Goal: Transaction & Acquisition: Purchase product/service

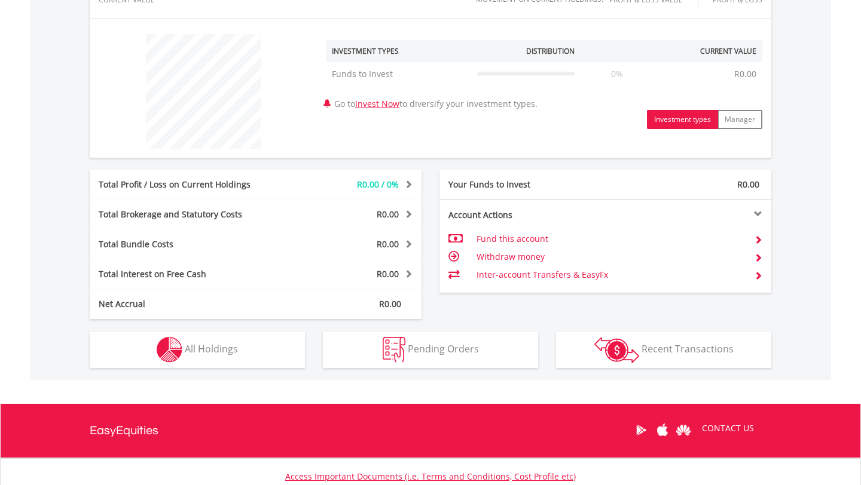
scroll to position [521, 0]
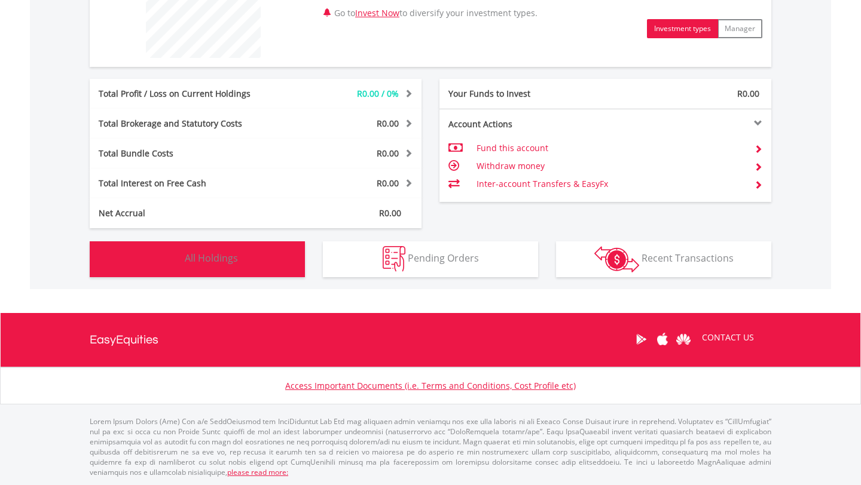
click at [282, 271] on button "Holdings All Holdings" at bounding box center [197, 259] width 215 height 36
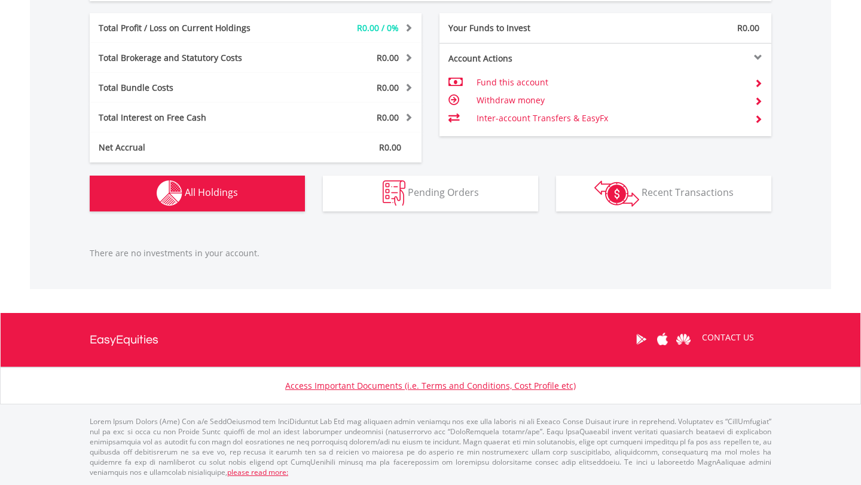
click at [287, 257] on p "There are no investments in your account." at bounding box center [430, 253] width 681 height 12
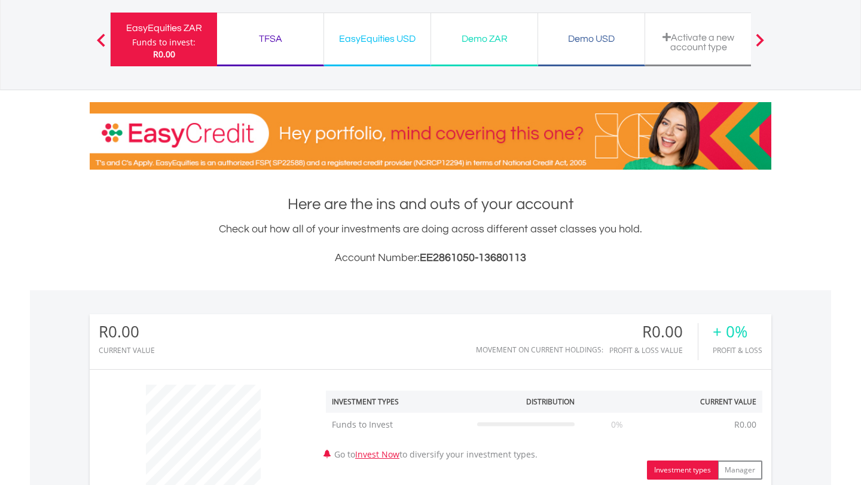
scroll to position [80, 0]
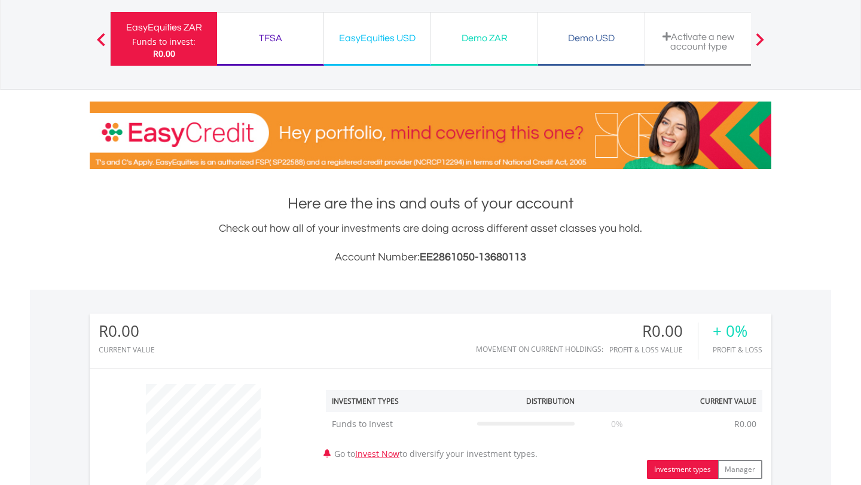
click at [493, 36] on div "Demo ZAR" at bounding box center [484, 38] width 92 height 17
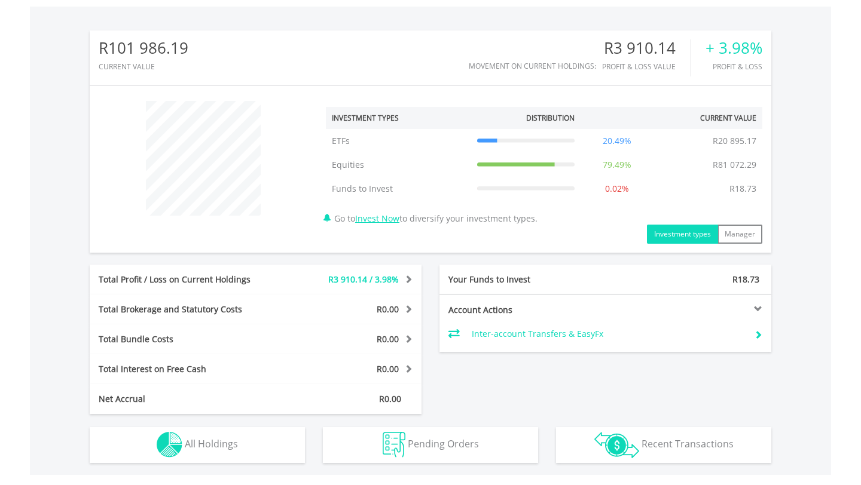
scroll to position [402, 0]
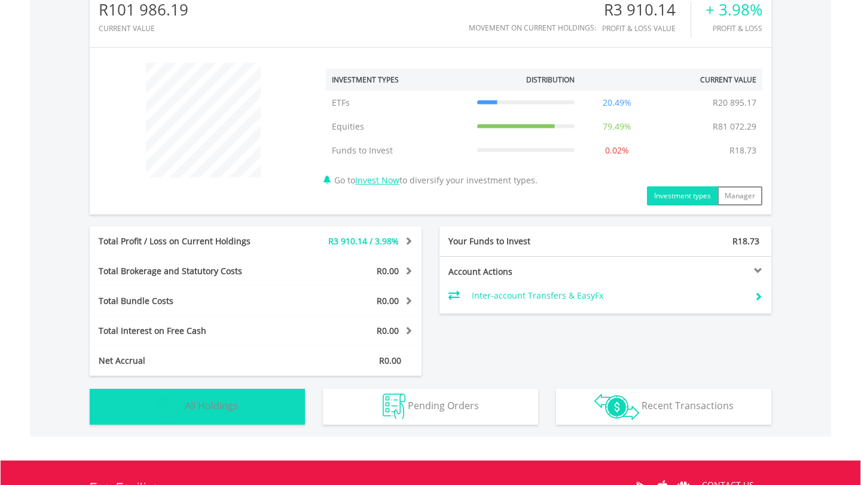
click at [253, 418] on button "Holdings All Holdings" at bounding box center [197, 407] width 215 height 36
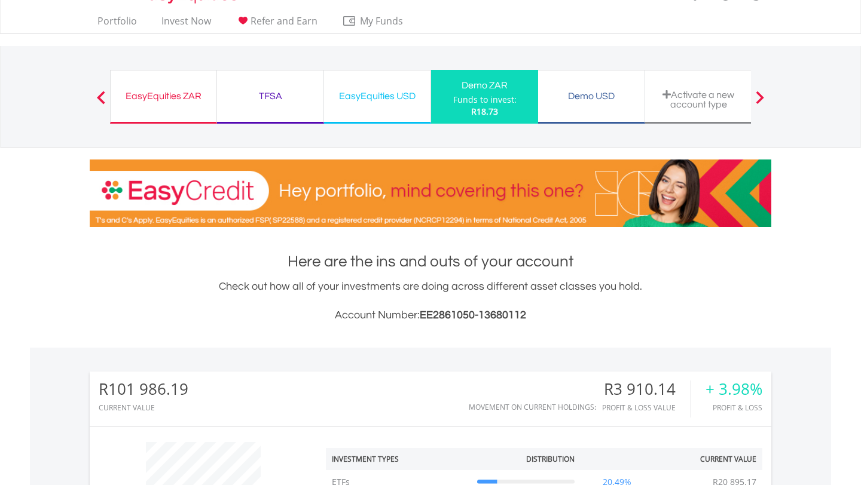
scroll to position [0, 0]
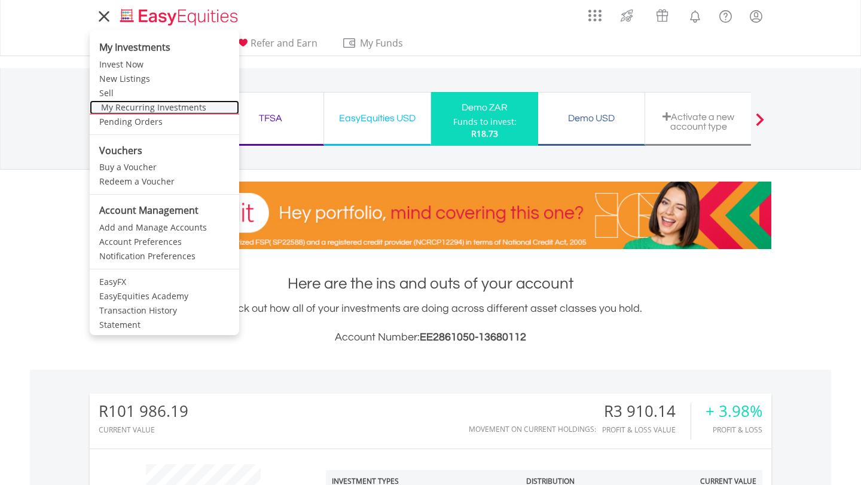
click at [173, 110] on link "My Recurring Investments" at bounding box center [164, 107] width 149 height 14
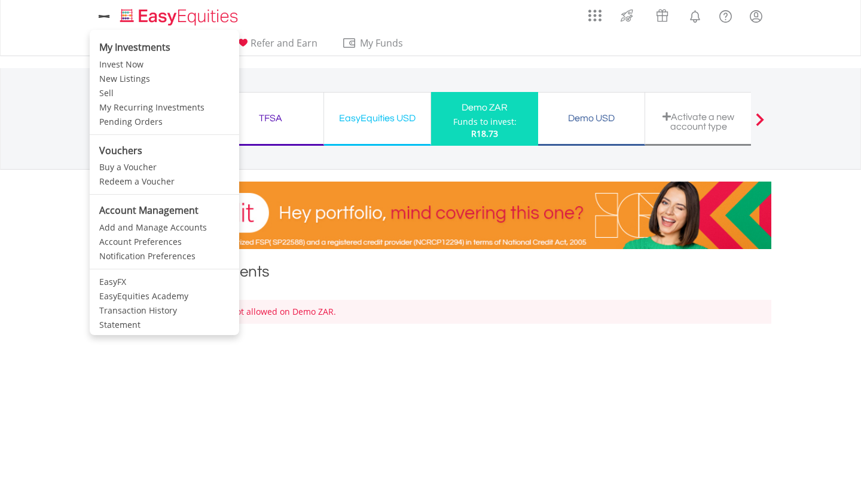
click at [109, 22] on icon at bounding box center [104, 16] width 17 height 15
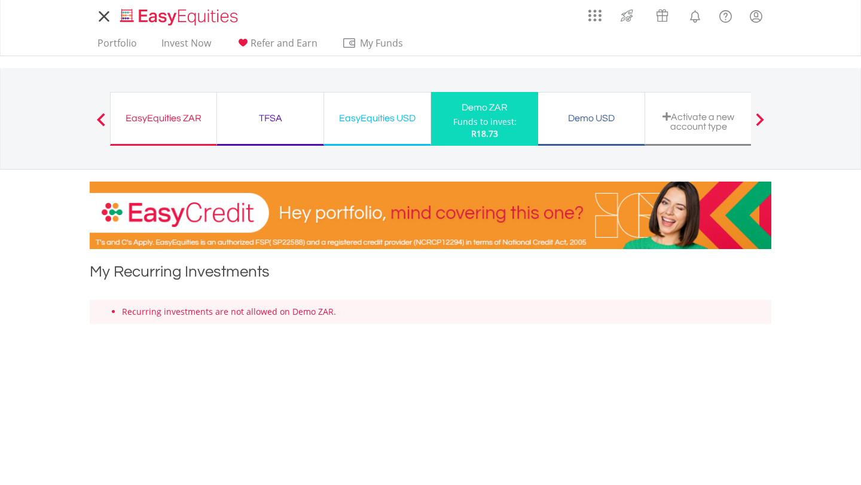
click at [109, 22] on icon at bounding box center [104, 16] width 17 height 15
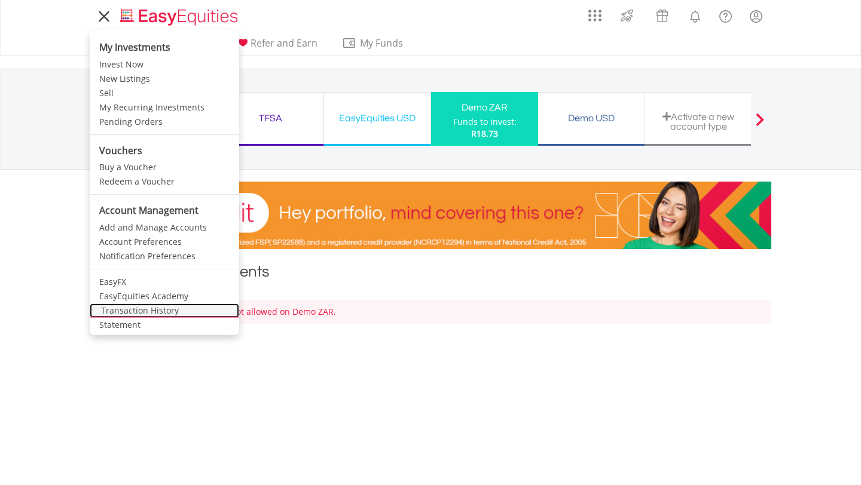
click at [200, 309] on link "Transaction History" at bounding box center [164, 311] width 149 height 14
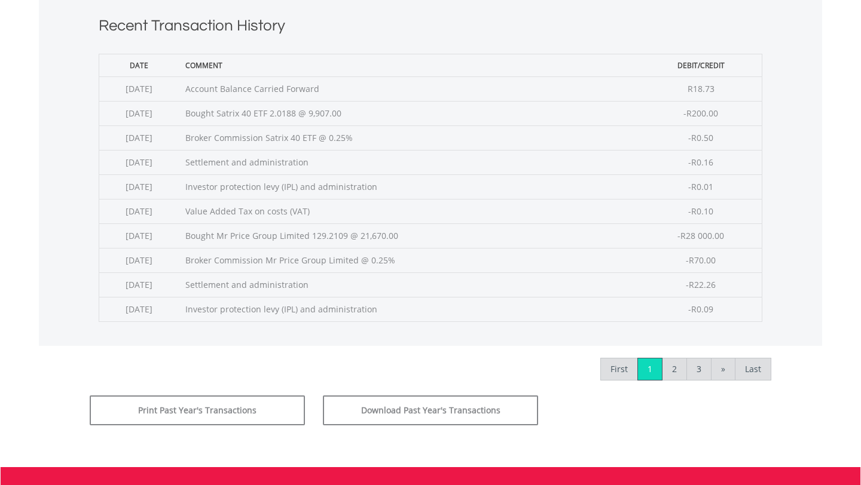
scroll to position [491, 0]
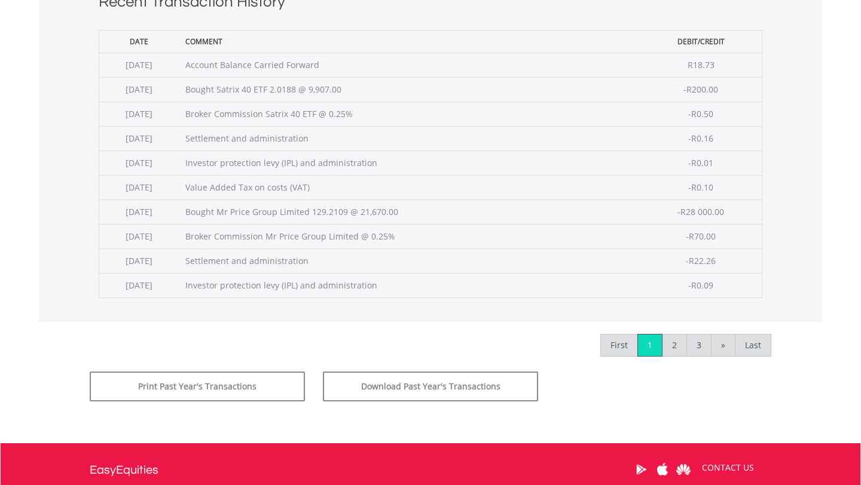
click at [284, 233] on td "Broker Commission Mr Price Group Limited @ 0.25%" at bounding box center [409, 236] width 461 height 25
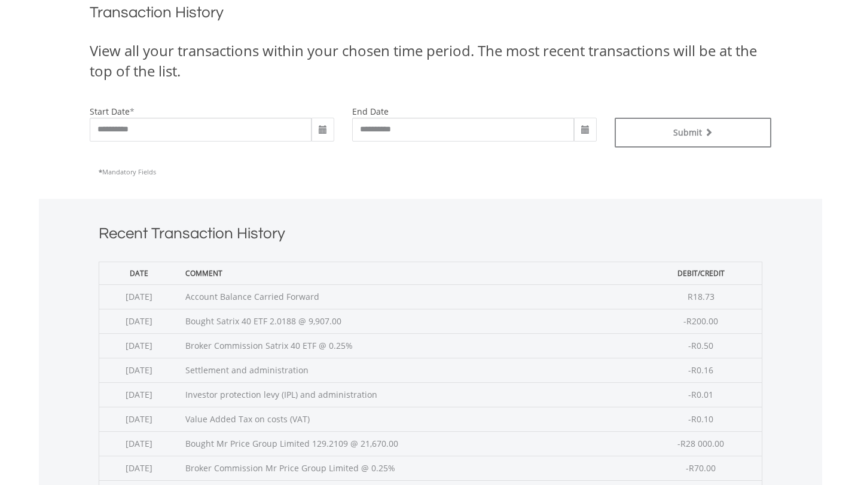
scroll to position [0, 0]
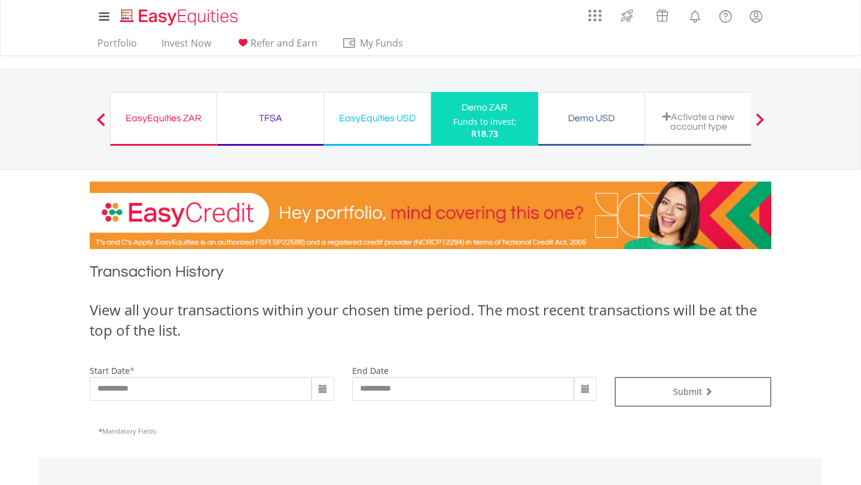
drag, startPoint x: 269, startPoint y: 115, endPoint x: 280, endPoint y: 113, distance: 11.6
click at [269, 115] on div "TFSA" at bounding box center [270, 118] width 92 height 17
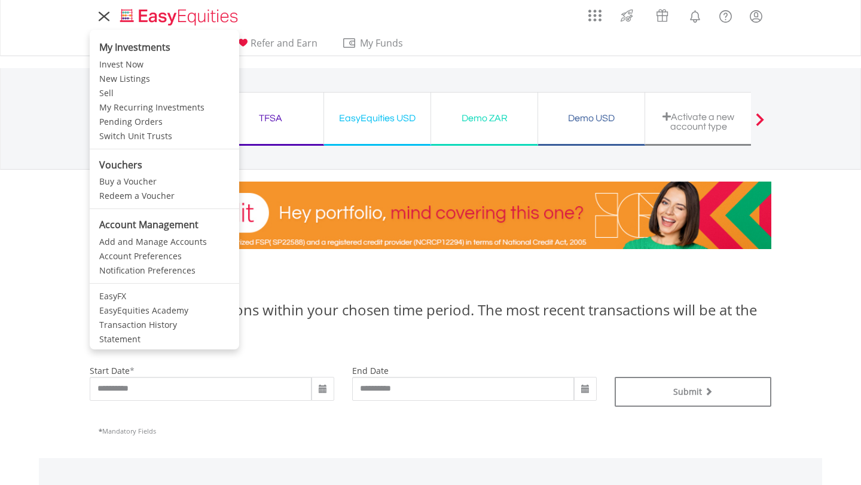
click at [100, 21] on icon at bounding box center [104, 16] width 17 height 15
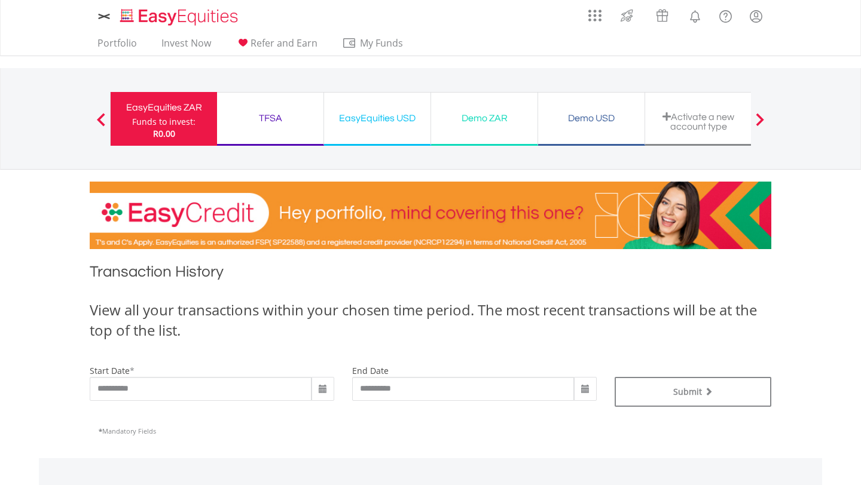
click at [148, 2] on div "My Investments Invest Now New Listings Sell My Recurring Investments Pending Or…" at bounding box center [430, 16] width 681 height 33
click at [149, 24] on img "Home page" at bounding box center [180, 17] width 125 height 20
click at [149, 19] on img "Home page" at bounding box center [180, 17] width 125 height 20
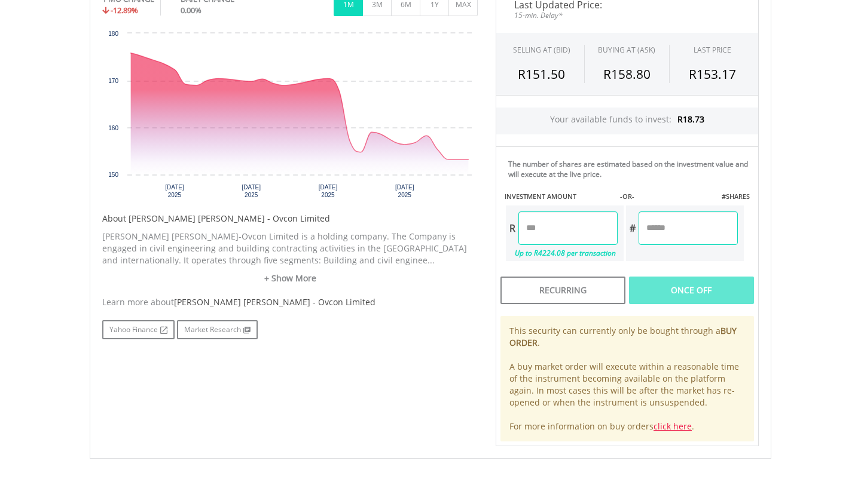
scroll to position [403, 0]
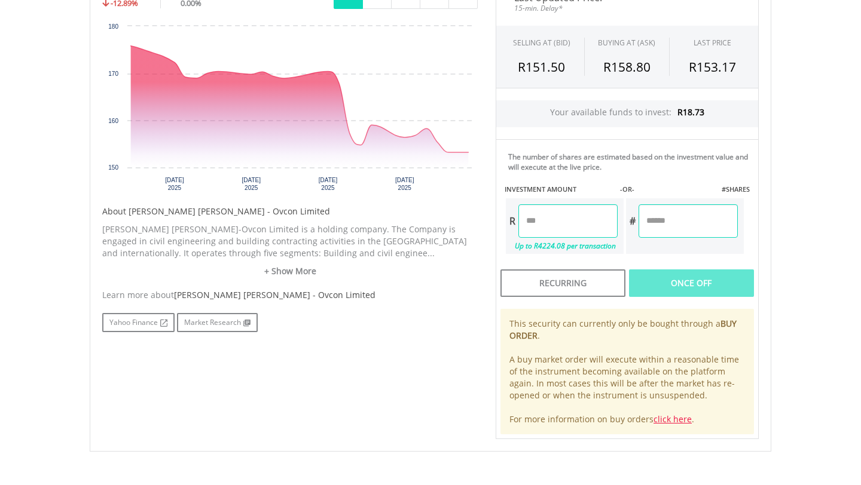
click at [586, 227] on input "number" at bounding box center [567, 220] width 99 height 33
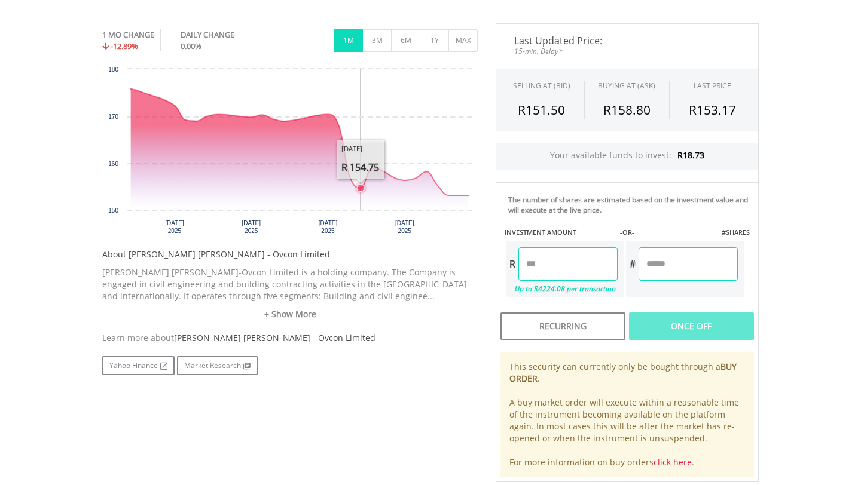
scroll to position [338, 0]
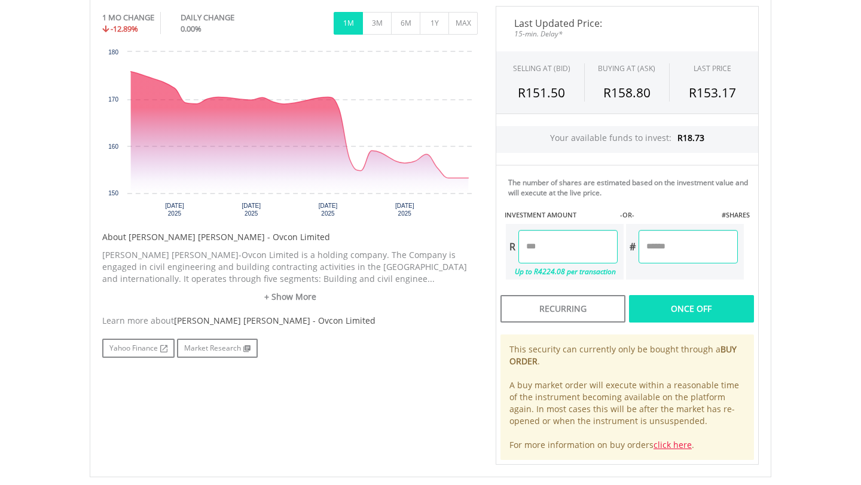
type input "*******"
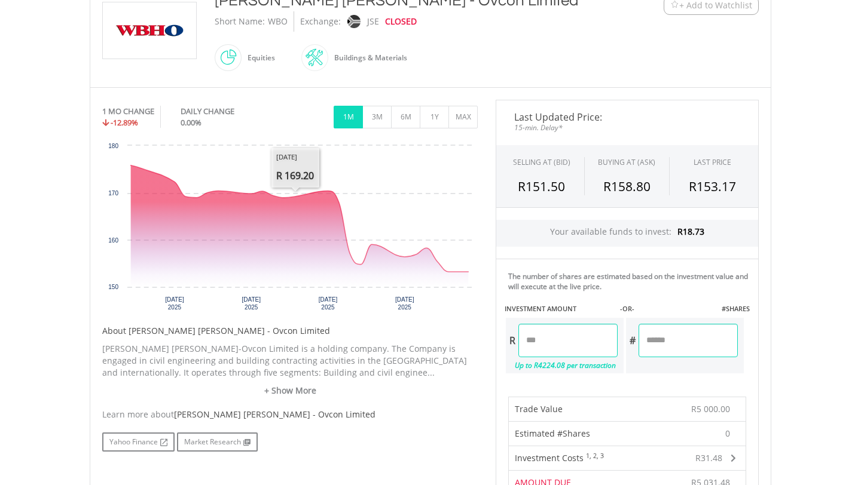
scroll to position [287, 0]
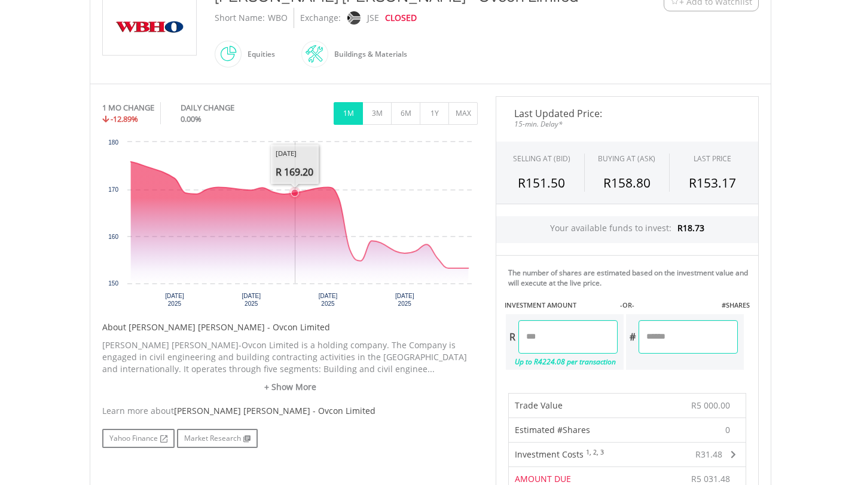
click at [296, 175] on rect "Interactive chart" at bounding box center [289, 225] width 375 height 179
click at [295, 189] on icon "Friday, 5 Sep 2025, 169.2." at bounding box center [294, 192] width 7 height 7
